Goal: Task Accomplishment & Management: Use online tool/utility

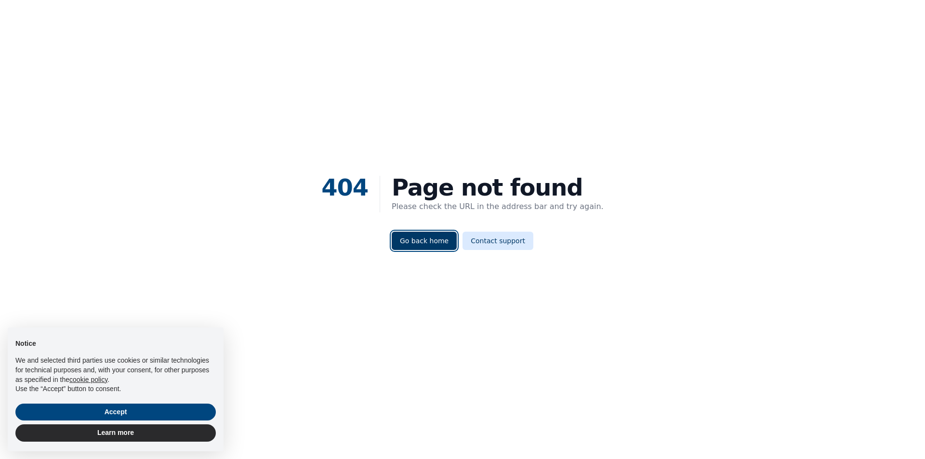
click at [424, 247] on link "Go back home" at bounding box center [424, 241] width 65 height 18
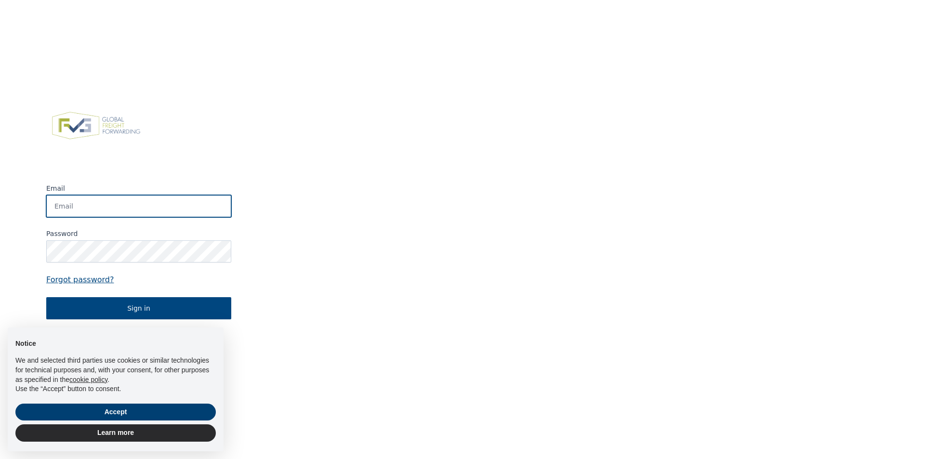
type input "[PERSON_NAME][EMAIL_ADDRESS][PERSON_NAME][DOMAIN_NAME]"
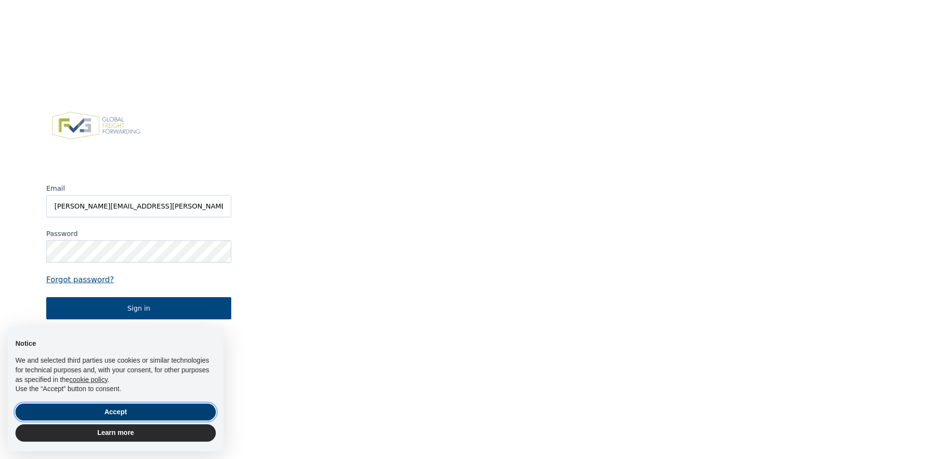
click at [147, 420] on button "Accept" at bounding box center [115, 412] width 201 height 17
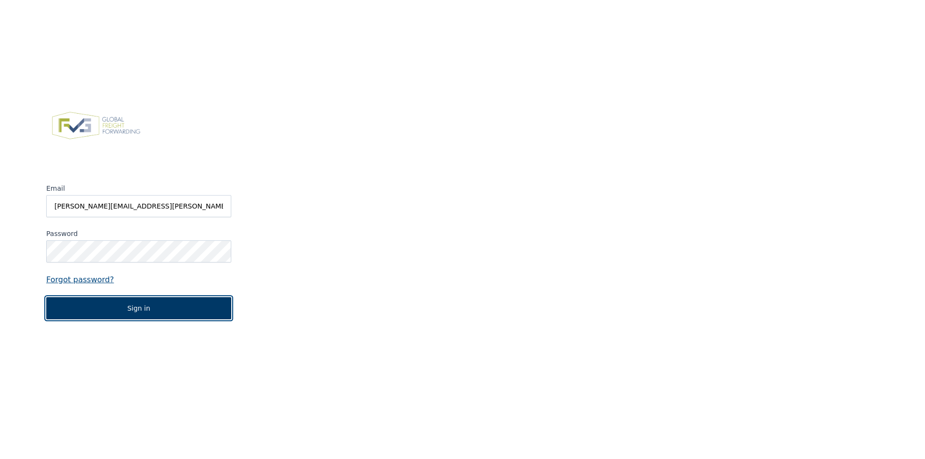
click at [137, 319] on button "Sign in" at bounding box center [138, 308] width 185 height 22
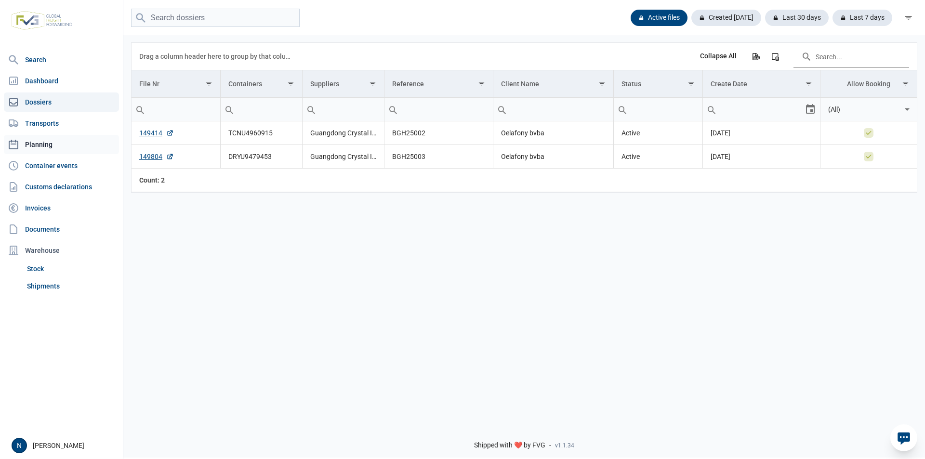
click at [44, 137] on link "Planning" at bounding box center [61, 144] width 115 height 19
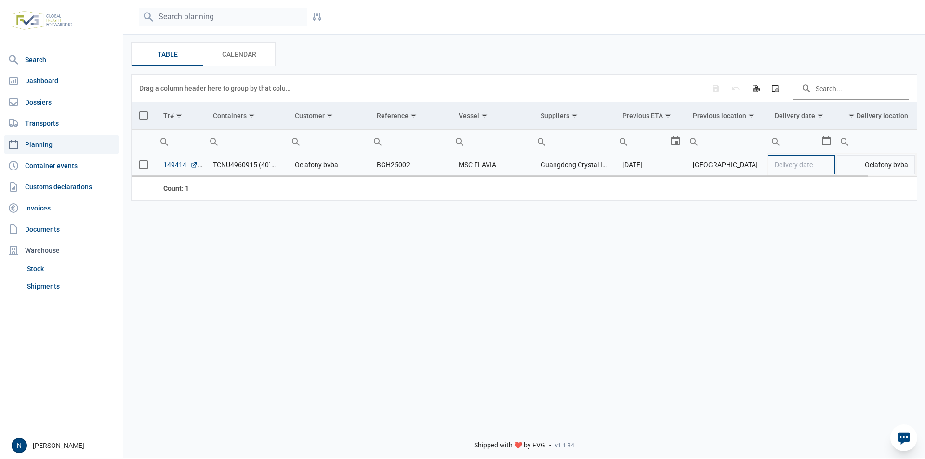
click at [795, 169] on span "Delivery date" at bounding box center [794, 165] width 38 height 8
click at [830, 166] on div "Select" at bounding box center [831, 164] width 12 height 23
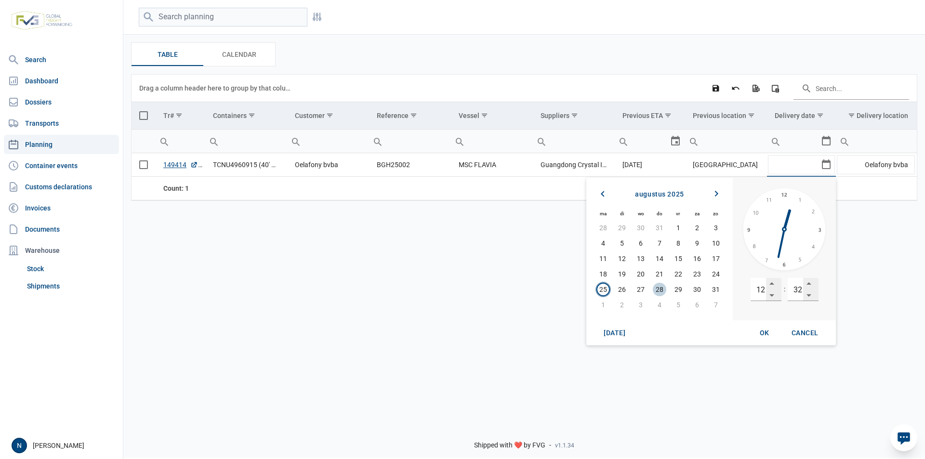
click at [661, 289] on span "28" at bounding box center [659, 289] width 13 height 13
click at [772, 297] on div "Dropdown" at bounding box center [772, 295] width 11 height 11
click at [773, 282] on div "Dropdown" at bounding box center [772, 284] width 11 height 11
type input "13"
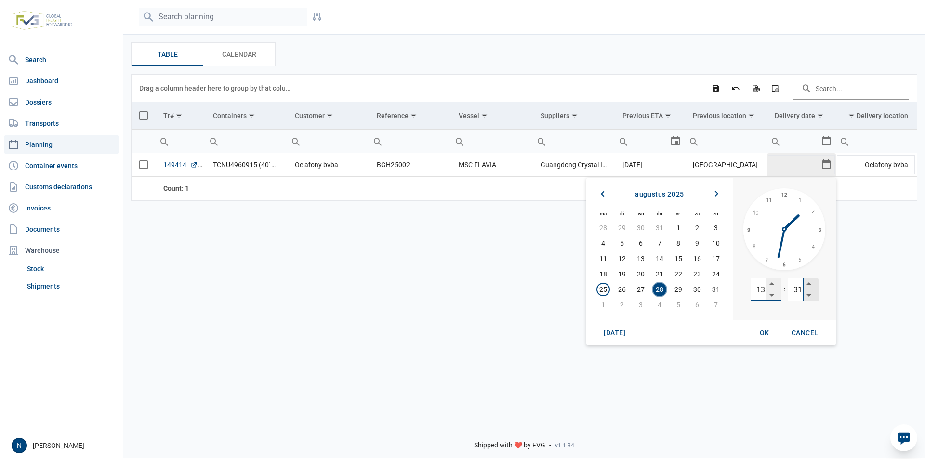
click at [811, 293] on div "Dropdown" at bounding box center [809, 295] width 11 height 11
type input "30"
click at [762, 335] on span "OK" at bounding box center [765, 333] width 10 height 8
type input "[DATE] 13:30"
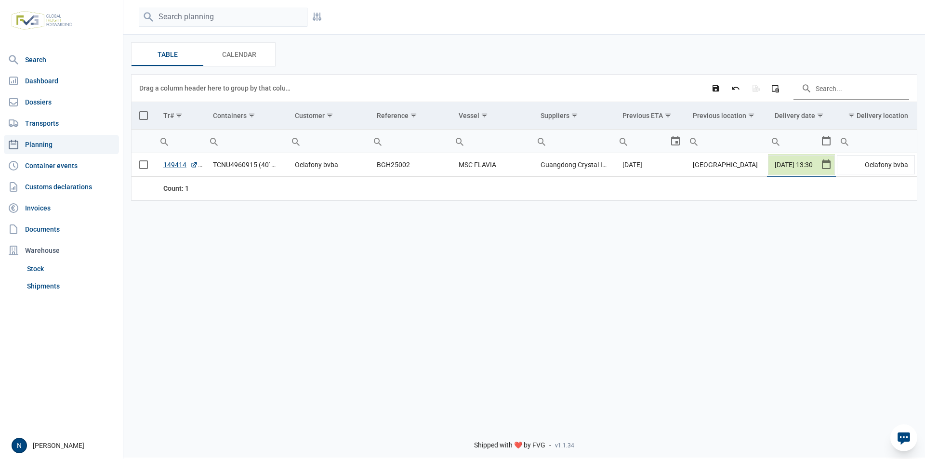
click at [481, 286] on div "Filters Filters Table Table Calendar Calendar Data grid with 1 rows and 11 colu…" at bounding box center [524, 208] width 802 height 418
click at [718, 92] on icon "Save changes" at bounding box center [716, 88] width 9 height 9
